Goal: Communication & Community: Answer question/provide support

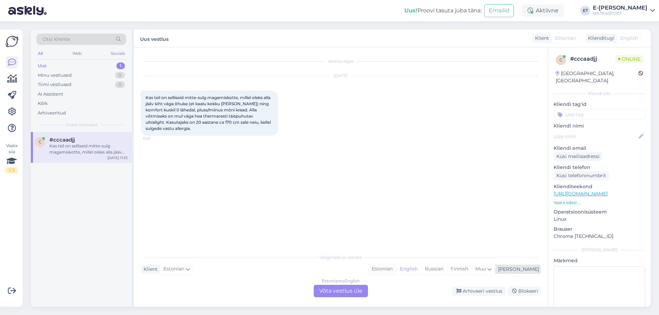
click at [396, 269] on div "Estonian" at bounding box center [382, 269] width 28 height 10
click at [349, 296] on div "Estonian to Estonian Võta vestlus üle" at bounding box center [341, 291] width 54 height 12
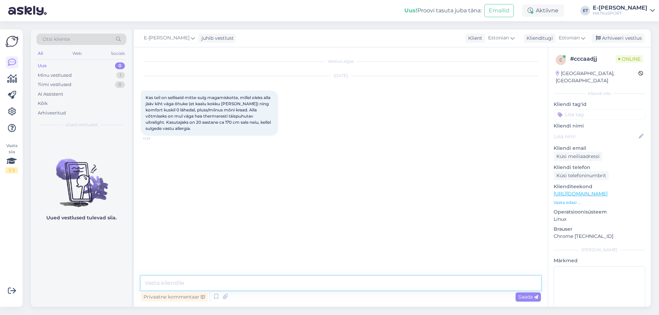
click at [151, 280] on textarea at bounding box center [341, 283] width 400 height 14
click at [178, 283] on textarea at bounding box center [341, 283] width 400 height 14
paste textarea "Ferrino LIGHTEC SSQ 950 magamiskott"
paste textarea "[URL][DOMAIN_NAME]"
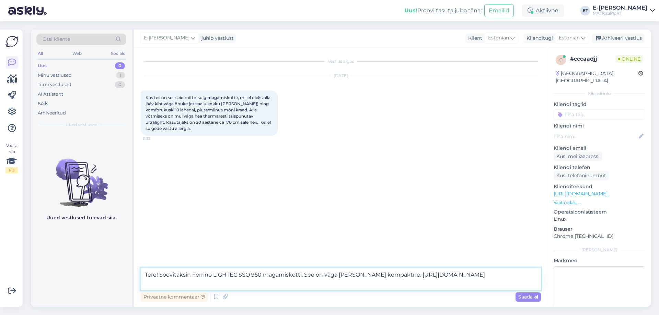
click at [394, 276] on textarea "Tere! Soovitaksin Ferrino LIGHTEC SSQ 950 magamiskotti. See on väga [PERSON_NAM…" at bounding box center [341, 279] width 400 height 23
type textarea "Tere! Soovitaksin Ferrino LIGHTEC SSQ 950 magamiskotti. See on väga [PERSON_NAM…"
click at [535, 296] on icon at bounding box center [536, 297] width 4 height 4
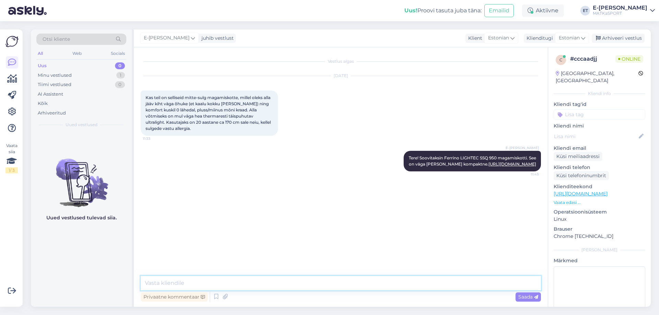
click at [261, 285] on textarea at bounding box center [341, 283] width 400 height 14
paste textarea "Fjällräven ABISKO TWO SEASON REGULAR magamiskott"
paste textarea "[URL][DOMAIN_NAME]"
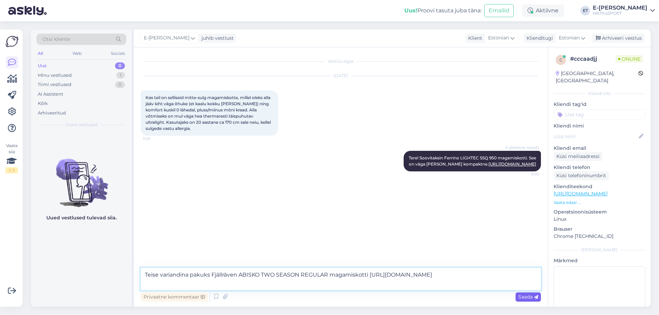
type textarea "Teise variandina pakuks Fjällräven ABISKO TWO SEASON REGULAR magamiskotti [URL]…"
click at [531, 302] on div "Saada" at bounding box center [527, 297] width 25 height 9
